Goal: Information Seeking & Learning: Learn about a topic

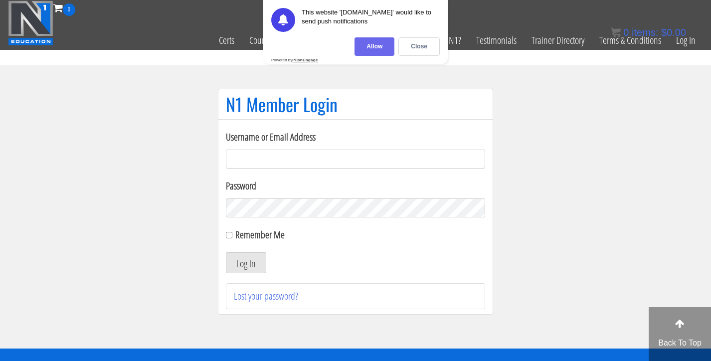
type input "paul_s235@icloud.com"
click at [372, 45] on div "Allow" at bounding box center [374, 46] width 40 height 18
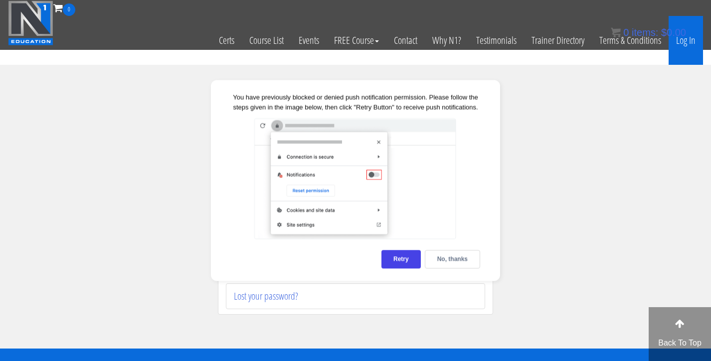
click at [679, 41] on link "Log In" at bounding box center [685, 40] width 34 height 49
click at [686, 45] on link "Log In" at bounding box center [685, 40] width 34 height 49
click at [453, 263] on div "No, thanks" at bounding box center [452, 259] width 55 height 18
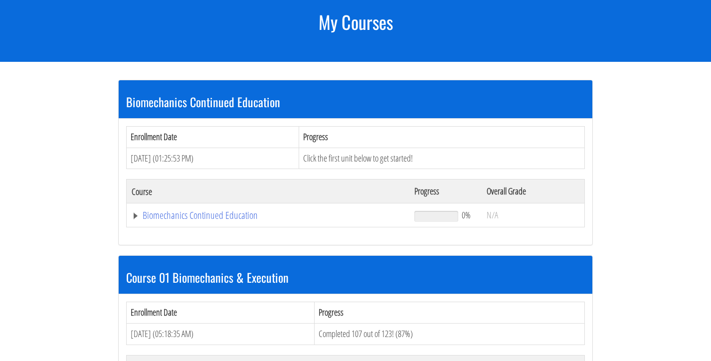
scroll to position [132, 0]
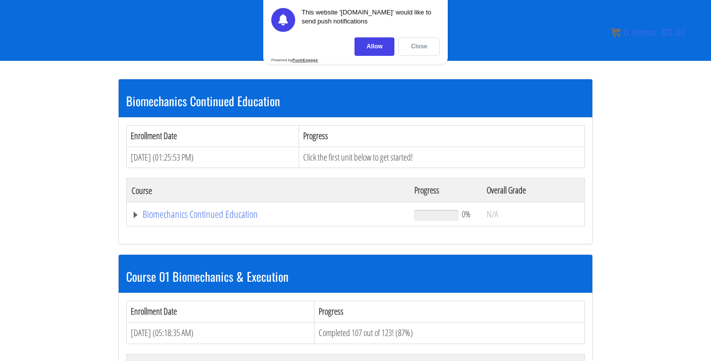
click at [402, 47] on div "Close" at bounding box center [418, 46] width 41 height 18
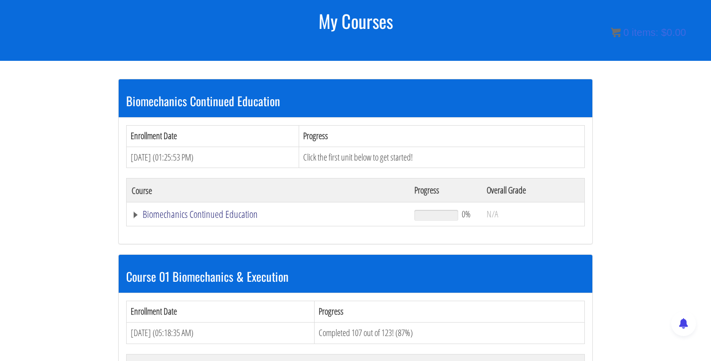
click at [228, 213] on link "Biomechanics Continued Education" at bounding box center [268, 214] width 273 height 10
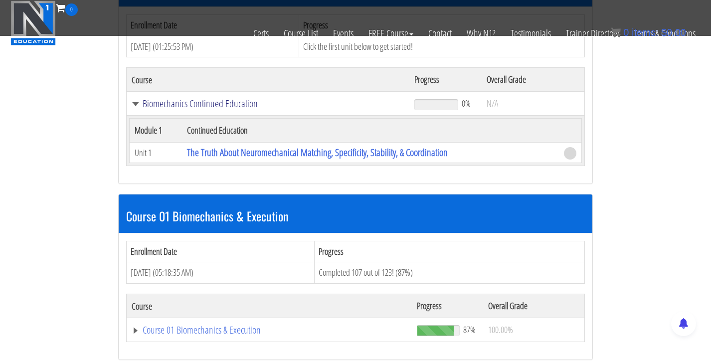
scroll to position [186, 0]
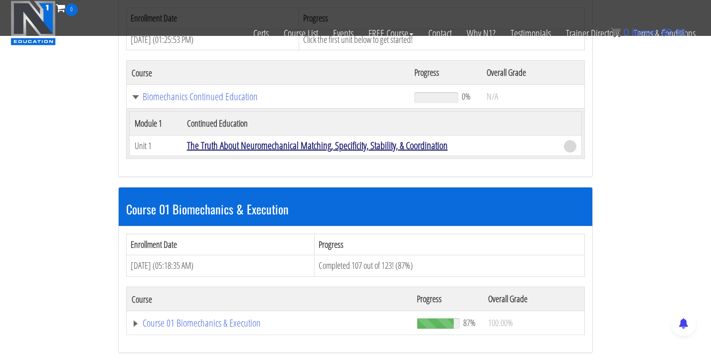
click at [313, 146] on link "The Truth About Neuromechanical Matching, Specificity, Stability, & Coordination" at bounding box center [317, 145] width 261 height 13
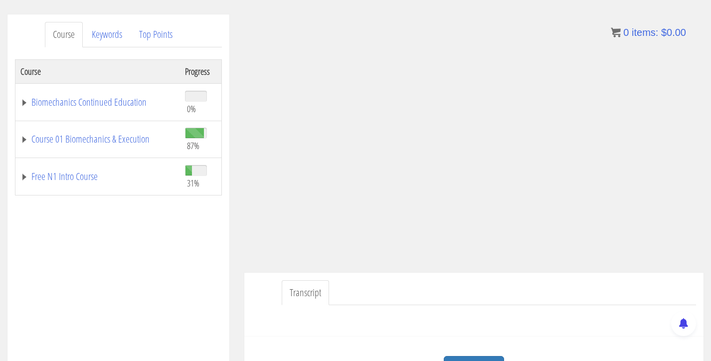
scroll to position [106, 0]
